Goal: Obtain resource: Download file/media

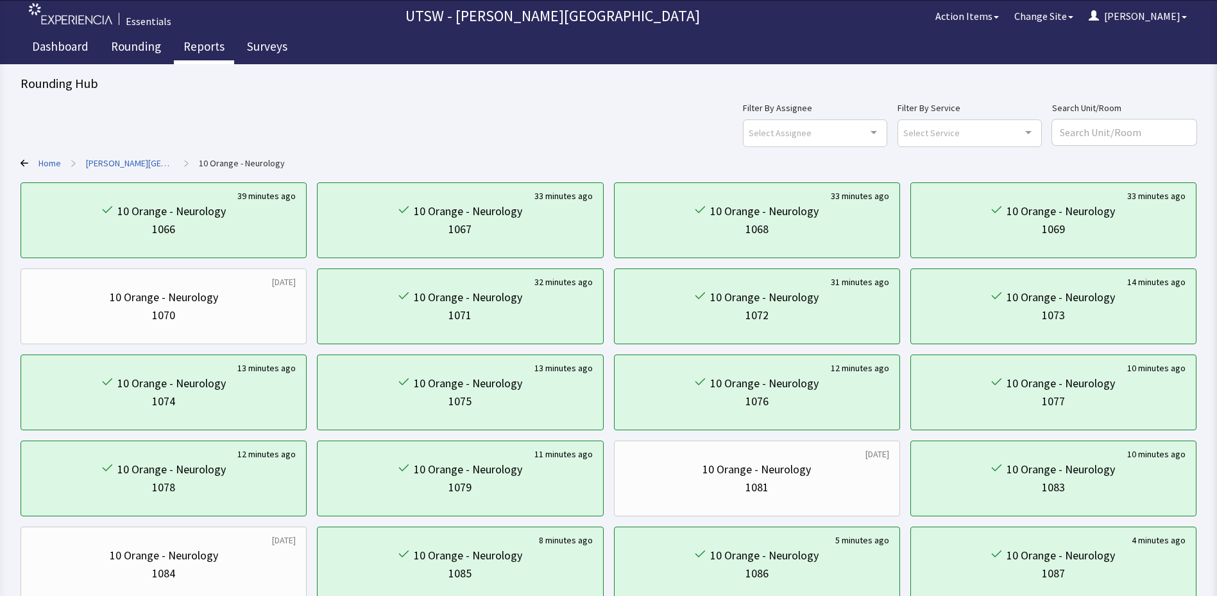
click at [191, 43] on link "Reports" at bounding box center [204, 48] width 60 height 32
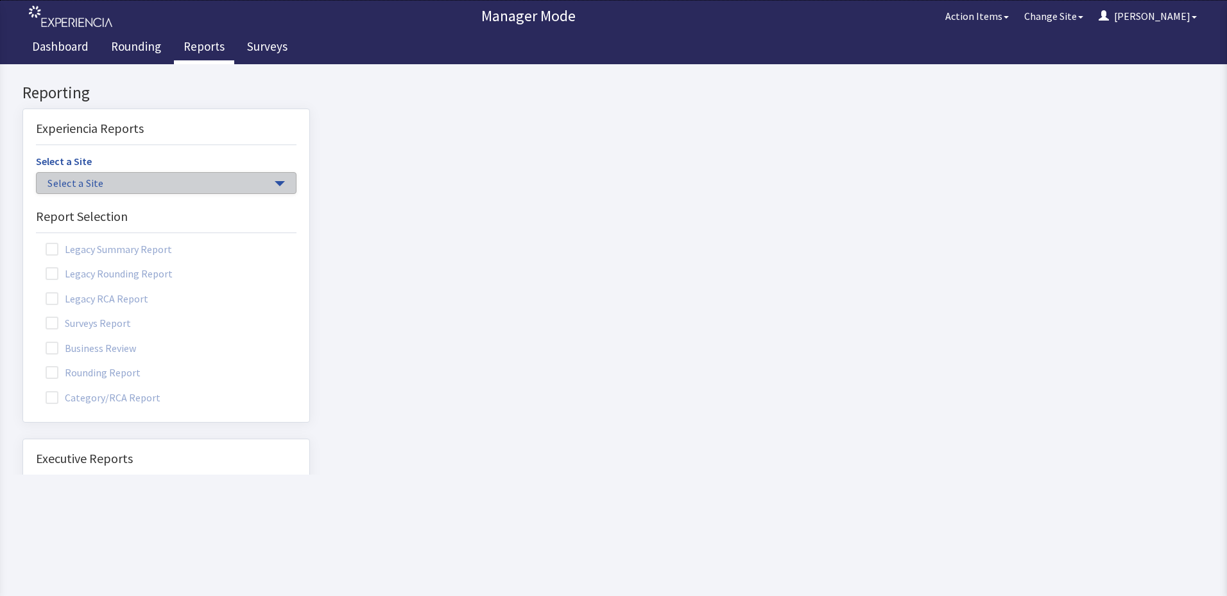
click at [275, 183] on span "button" at bounding box center [280, 183] width 10 height 5
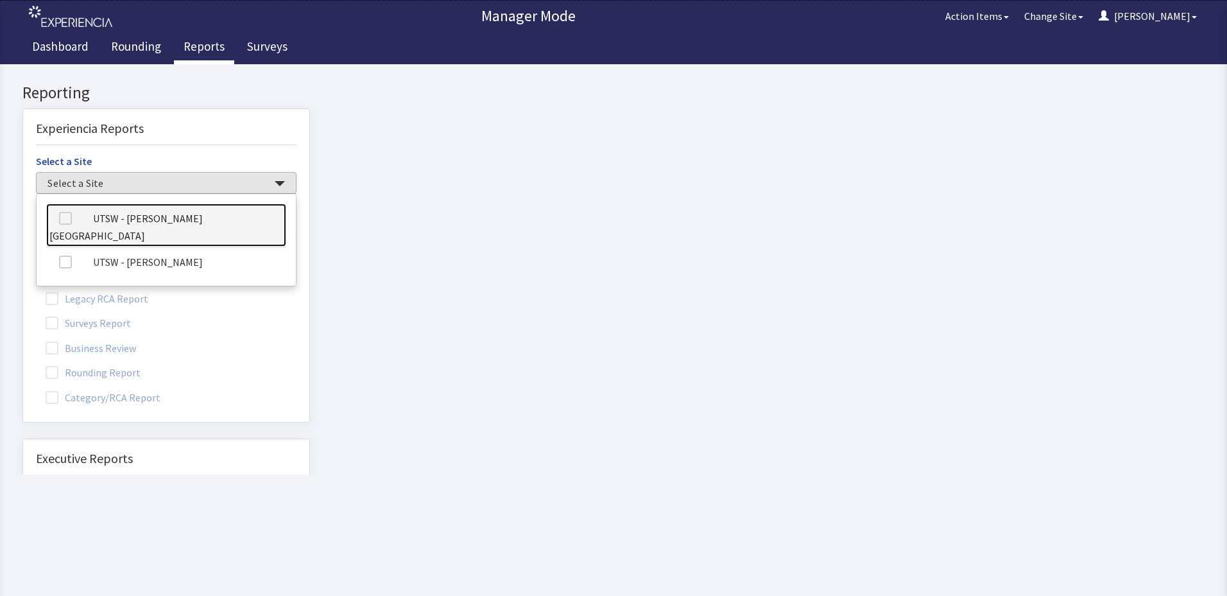
click at [155, 218] on link "UTSW - [PERSON_NAME][GEOGRAPHIC_DATA]" at bounding box center [166, 225] width 240 height 44
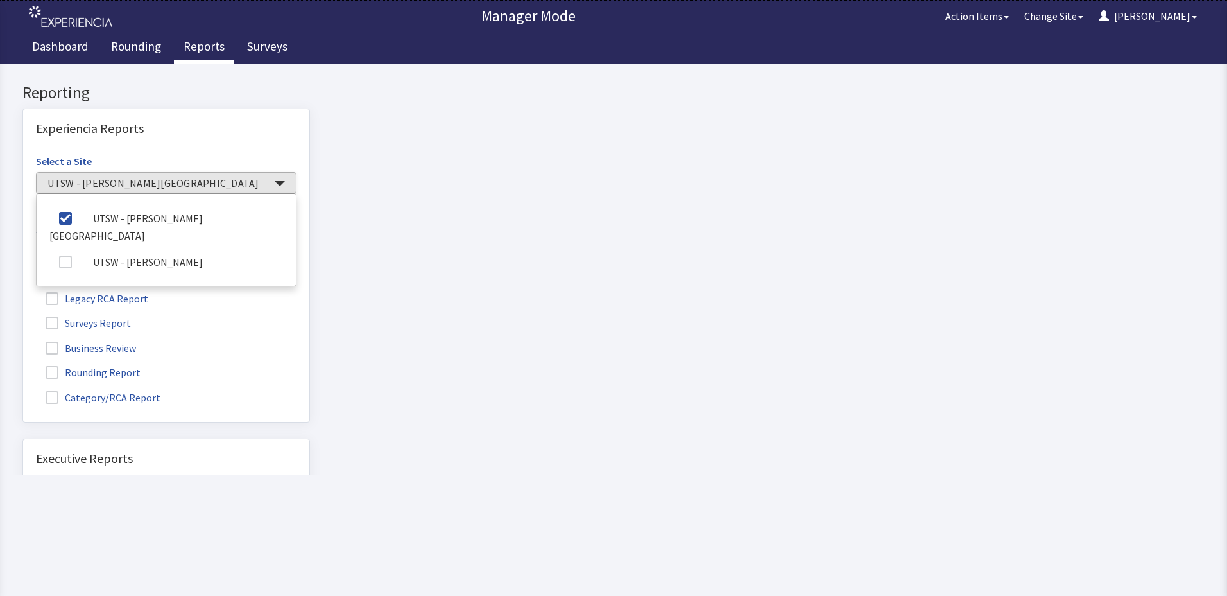
click at [47, 374] on span at bounding box center [52, 372] width 13 height 13
click at [23, 365] on input "Rounding Report" at bounding box center [23, 365] width 0 height 0
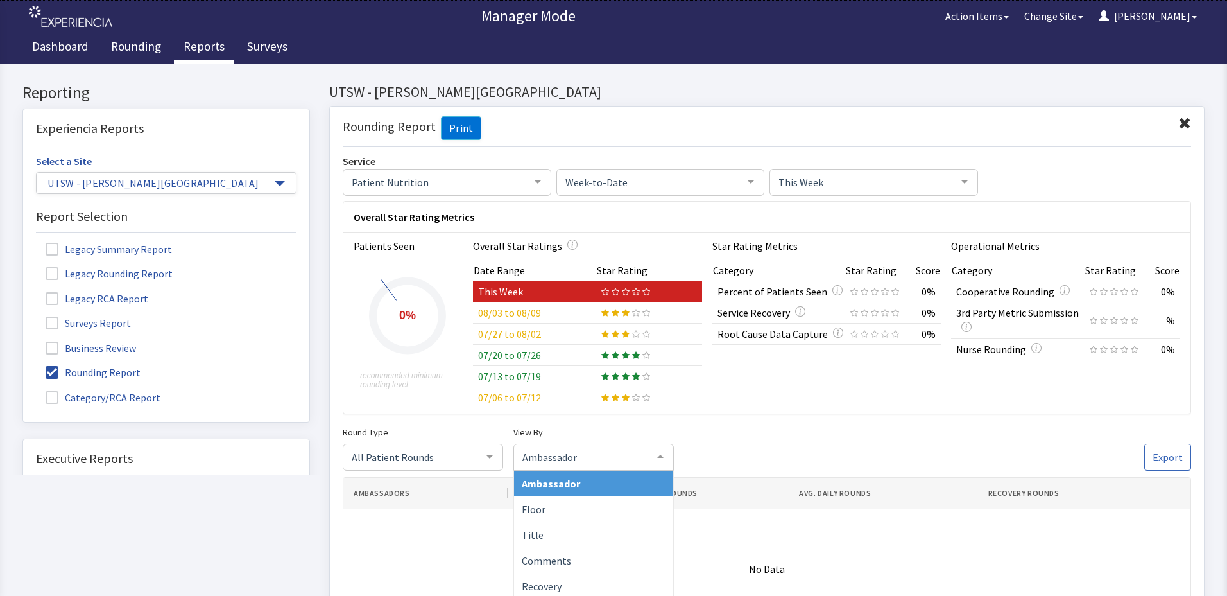
click at [667, 470] on div "Ambassador Ambassador Floor Title Comments Recovery No elements found. Consider…" at bounding box center [593, 456] width 160 height 27
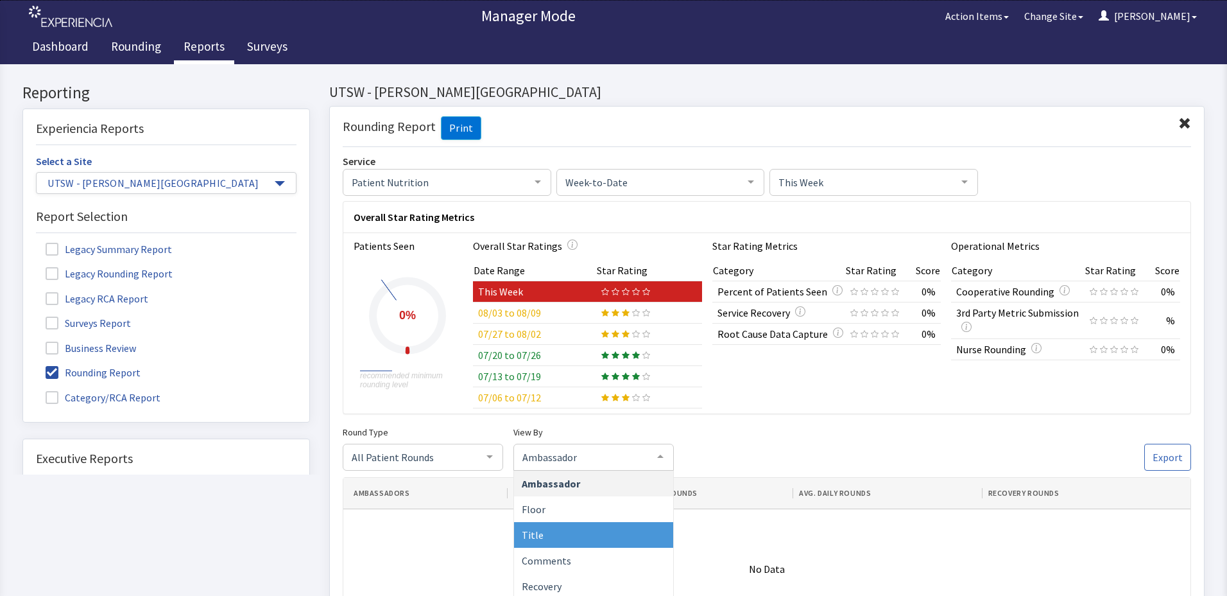
scroll to position [64, 0]
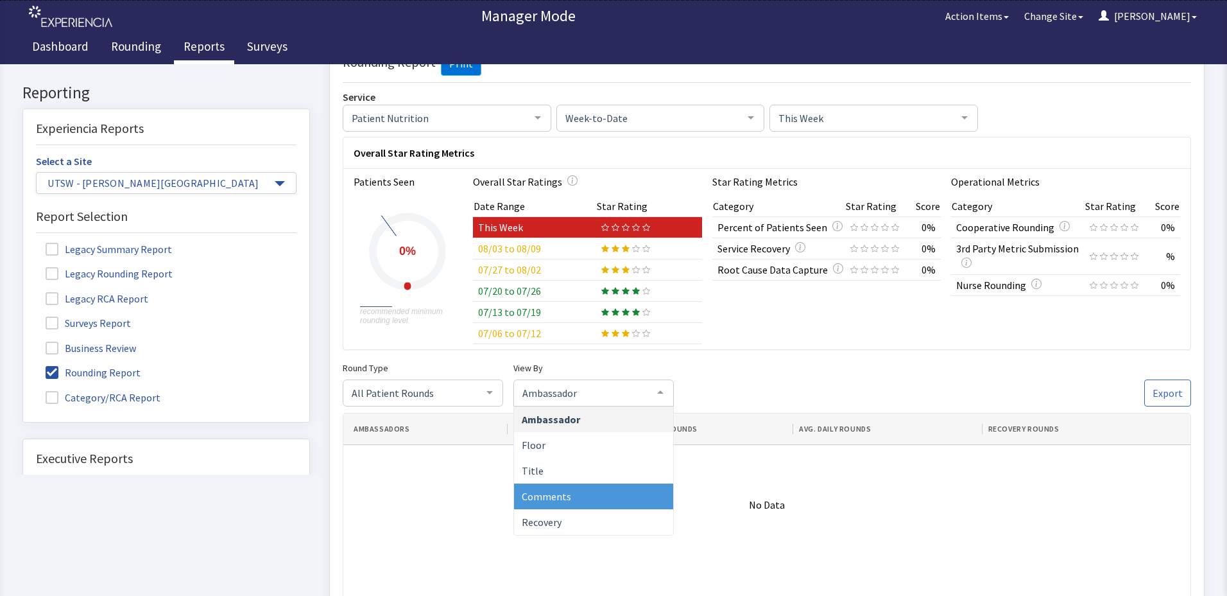
click at [581, 489] on span "Comments" at bounding box center [593, 496] width 159 height 26
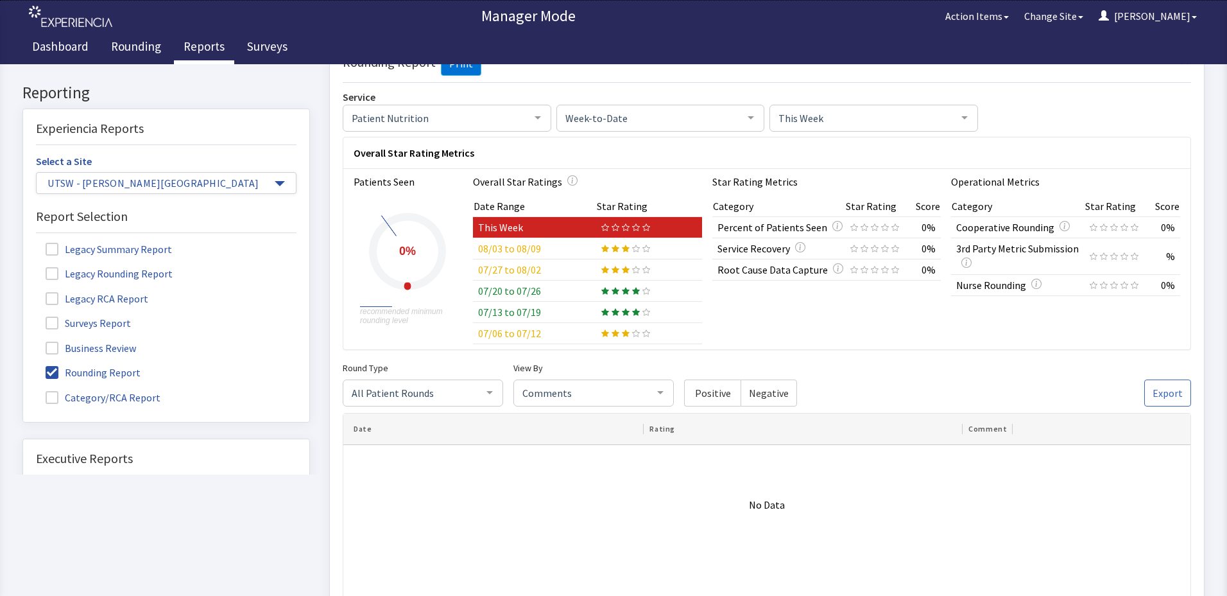
click span "Week-to-Date"
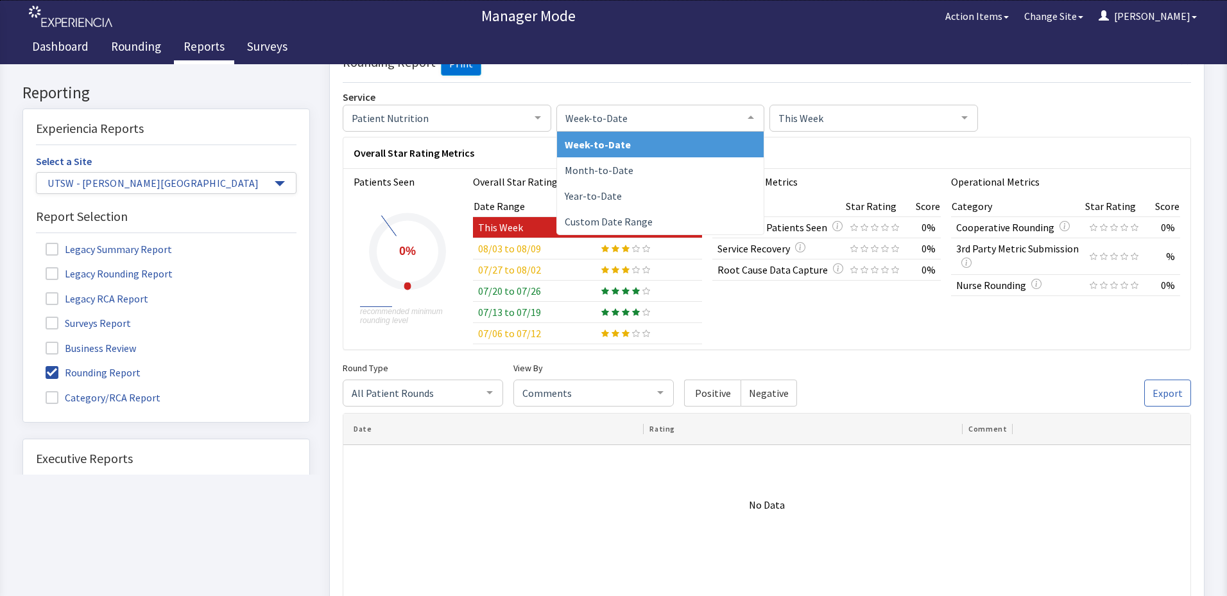
click span "This Week"
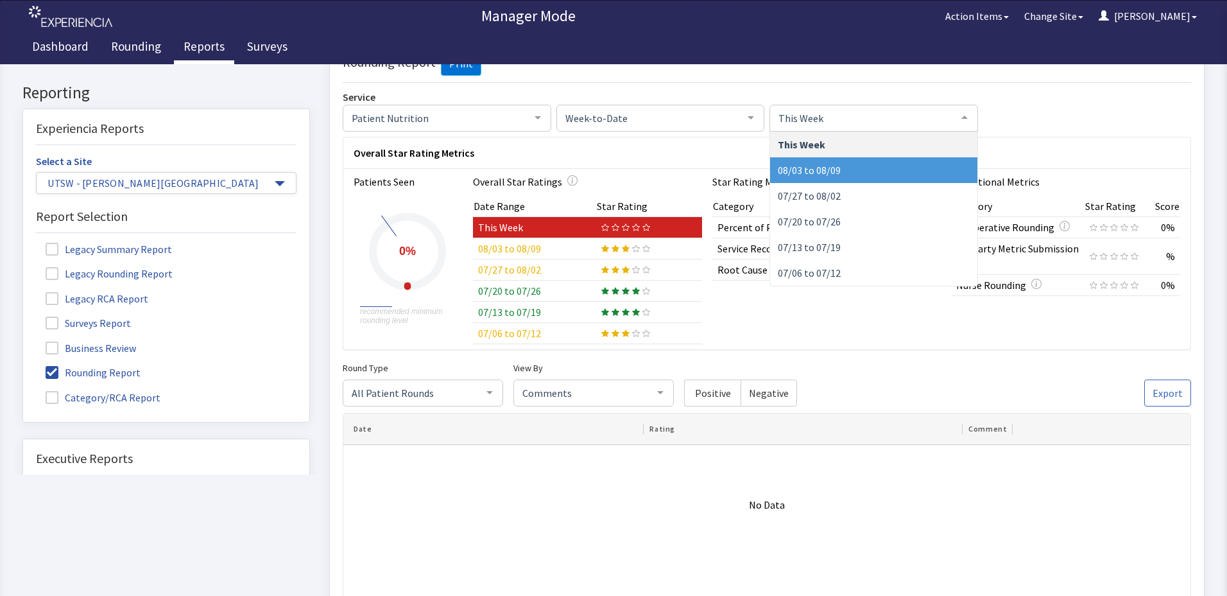
click span "08/03 to 08/09"
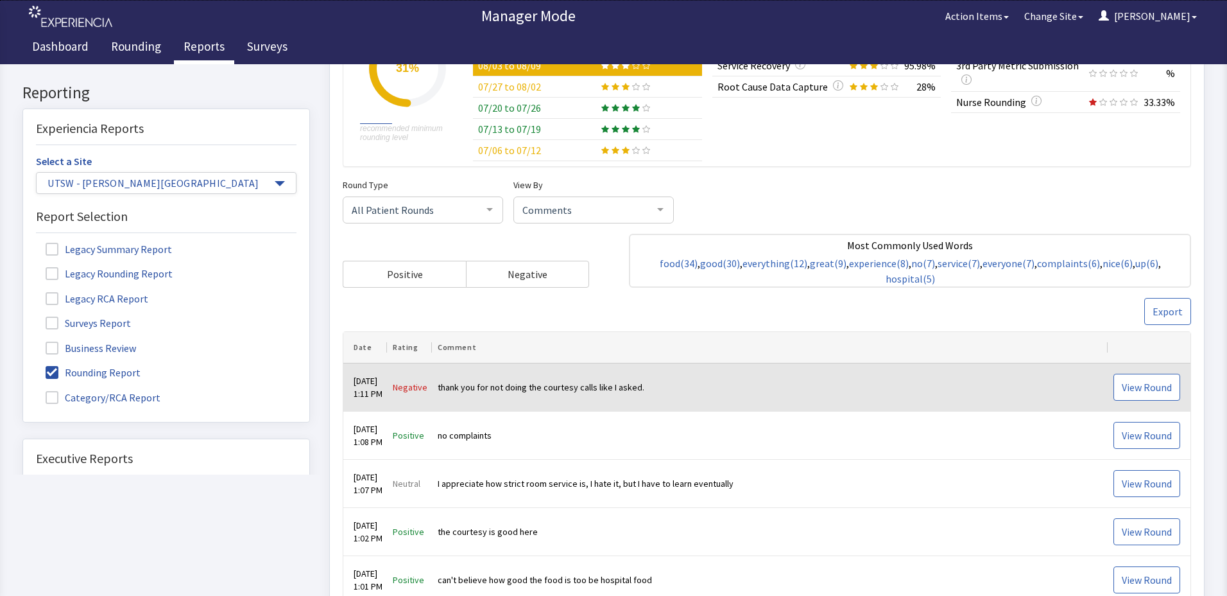
scroll to position [257, 0]
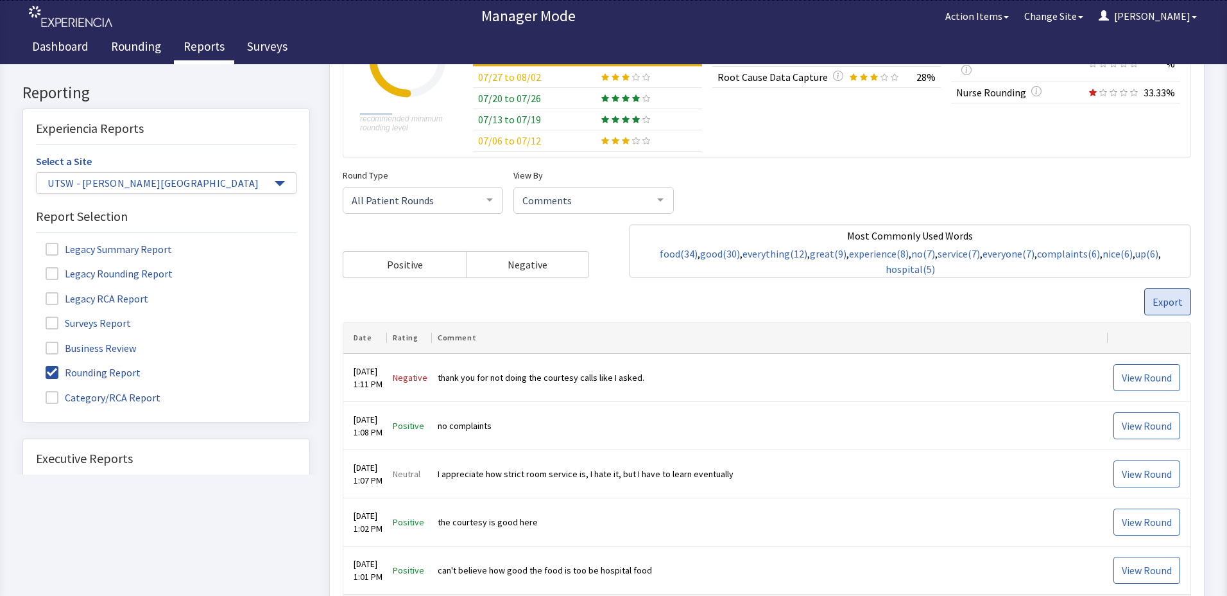
click at [1158, 302] on span "Export" at bounding box center [1168, 302] width 30 height 15
